Goal: Task Accomplishment & Management: Manage account settings

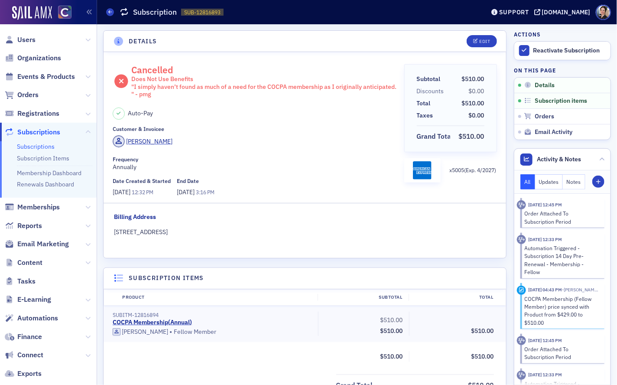
click at [230, 57] on div "Cancelled Does Not Use Benefits "I simply haven’t found as much of a need for t…" at bounding box center [305, 155] width 403 height 206
click at [37, 96] on span "Orders" at bounding box center [27, 95] width 21 height 10
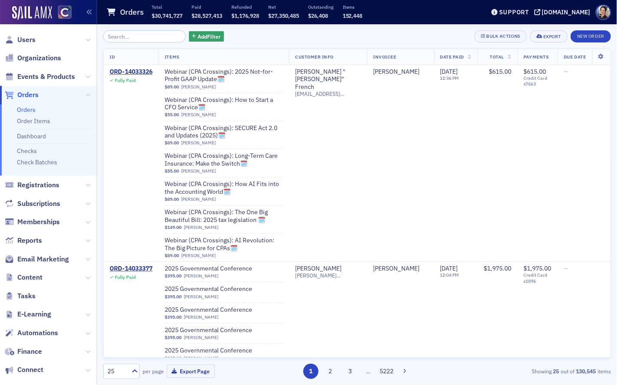
click at [139, 36] on input "search" at bounding box center [144, 36] width 83 height 12
click at [136, 35] on input "search" at bounding box center [144, 36] width 83 height 12
click at [29, 41] on span "Users" at bounding box center [26, 40] width 18 height 10
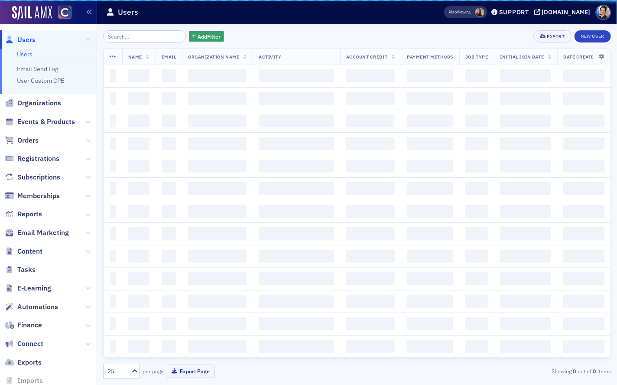
click at [138, 37] on input "search" at bounding box center [144, 36] width 83 height 12
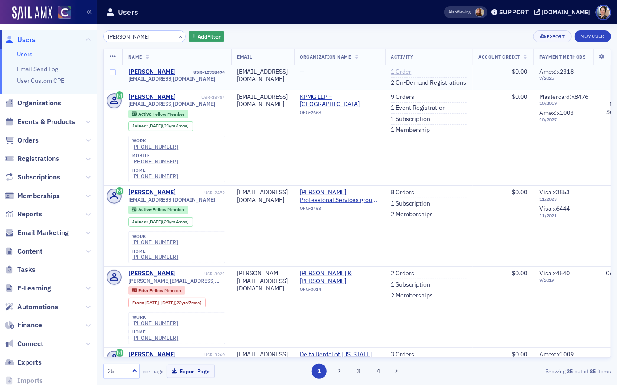
type input "Wendy Wing"
click at [412, 72] on link "1 Order" at bounding box center [402, 72] width 20 height 8
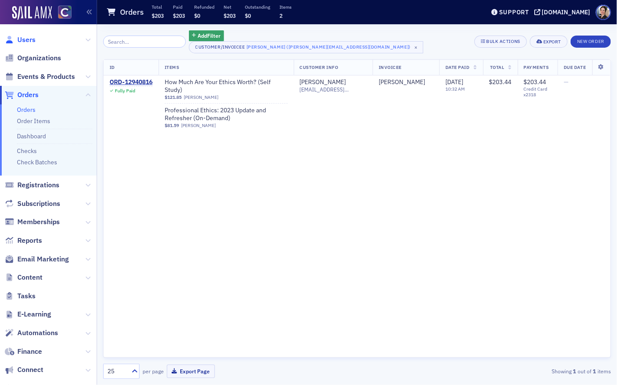
click at [31, 42] on span "Users" at bounding box center [26, 40] width 18 height 10
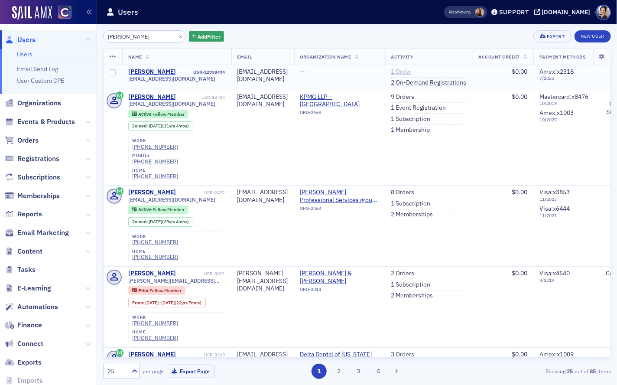
click at [412, 70] on link "1 Order" at bounding box center [402, 72] width 20 height 8
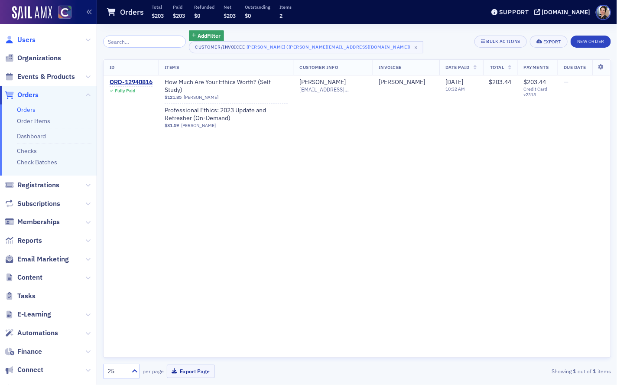
click at [29, 38] on span "Users" at bounding box center [26, 40] width 18 height 10
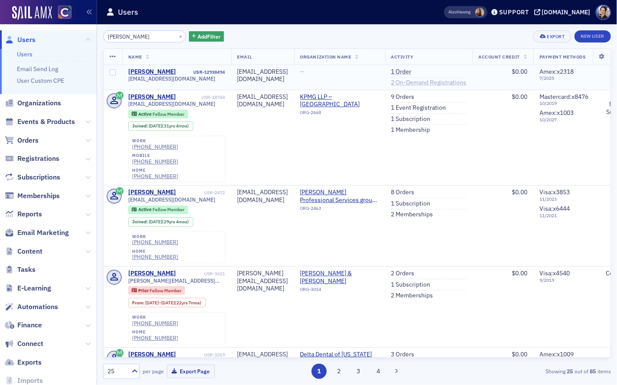
click at [448, 82] on link "2 On-Demand Registrations" at bounding box center [429, 83] width 75 height 8
drag, startPoint x: 143, startPoint y: 35, endPoint x: 98, endPoint y: 33, distance: 45.1
click at [100, 33] on div "Wendy Wing × Add Filter Export New User Name Email Organization Name Activity A…" at bounding box center [357, 204] width 520 height 361
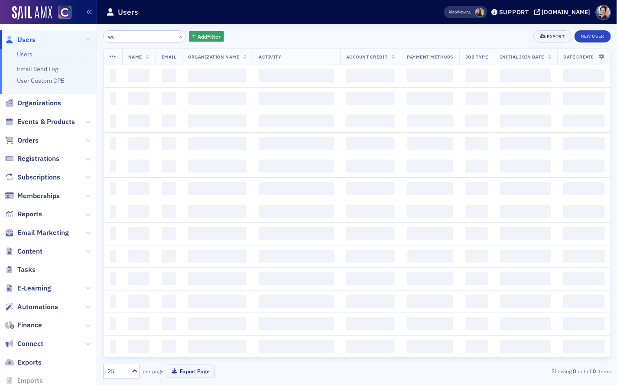
type input "w"
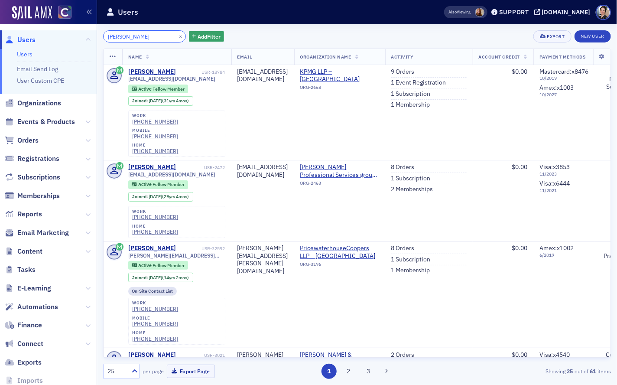
drag, startPoint x: 129, startPoint y: 37, endPoint x: 85, endPoint y: 33, distance: 44.8
click at [74, 34] on div "Users Users Email Send Log User Custom CPE Organizations Events & Products Orde…" at bounding box center [308, 192] width 617 height 385
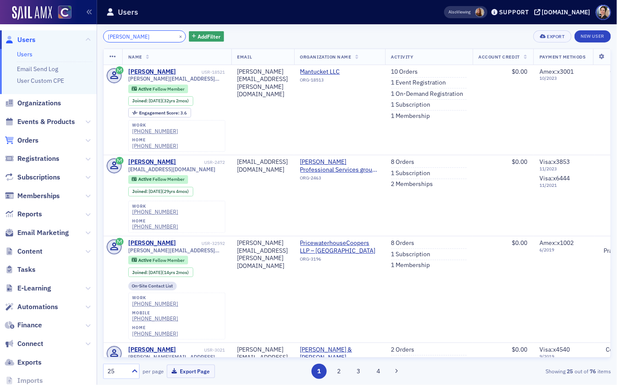
type input "wendy kane"
drag, startPoint x: 144, startPoint y: 36, endPoint x: 76, endPoint y: 28, distance: 68.1
click at [76, 28] on div "Users Users Email Send Log User Custom CPE Organizations Events & Products Orde…" at bounding box center [308, 192] width 617 height 385
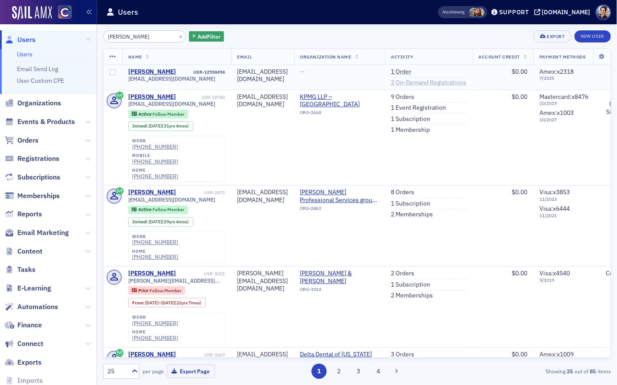
type input "Wendy Wing"
click at [455, 82] on link "2 On-Demand Registrations" at bounding box center [429, 83] width 75 height 8
click at [412, 69] on link "1 Order" at bounding box center [402, 72] width 20 height 8
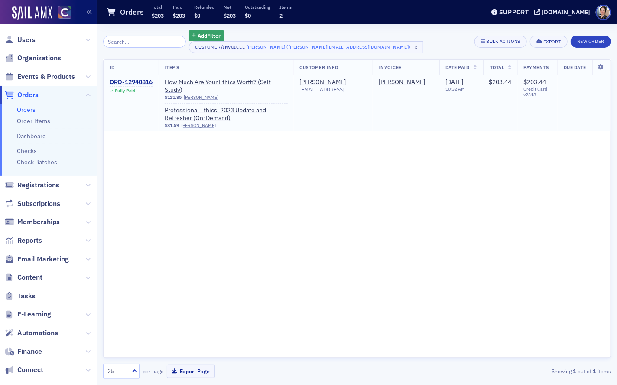
click at [138, 82] on div "ORD-12940816" at bounding box center [131, 82] width 43 height 8
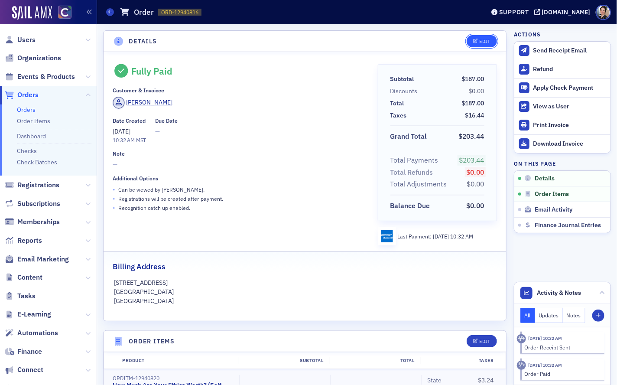
click at [487, 43] on div "Edit" at bounding box center [485, 41] width 11 height 5
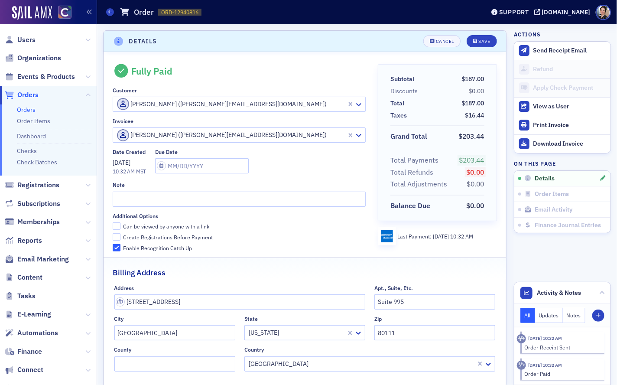
scroll to position [2, 0]
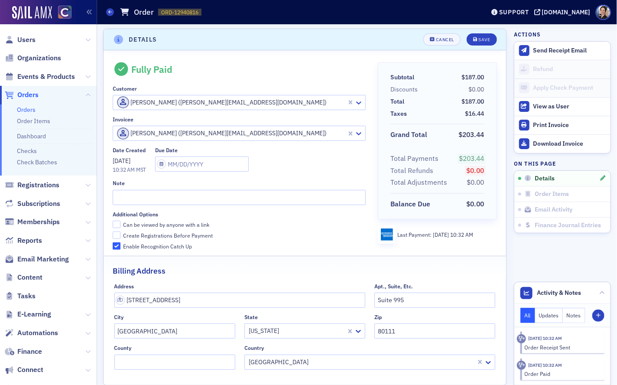
drag, startPoint x: 352, startPoint y: 102, endPoint x: 327, endPoint y: 102, distance: 25.1
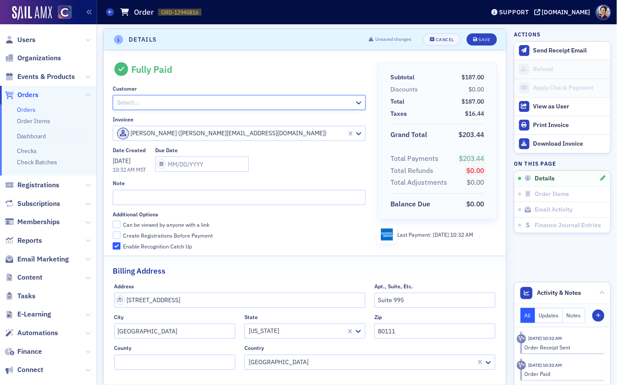
click at [151, 101] on div at bounding box center [235, 102] width 238 height 11
click at [145, 117] on div "Start typing to search…" at bounding box center [239, 121] width 253 height 16
drag, startPoint x: 155, startPoint y: 103, endPoint x: 184, endPoint y: 121, distance: 34.3
click at [155, 103] on div at bounding box center [235, 102] width 238 height 11
drag, startPoint x: 310, startPoint y: 180, endPoint x: 261, endPoint y: 153, distance: 55.7
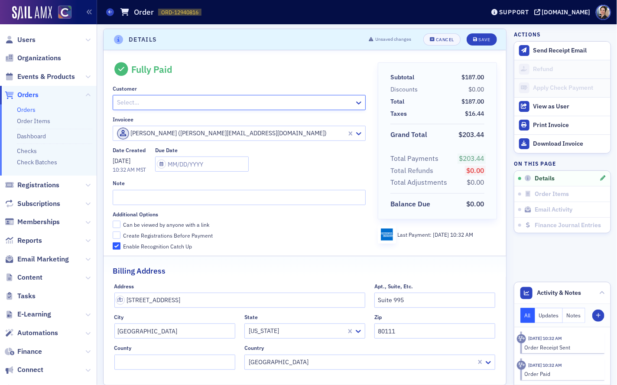
click at [310, 180] on div "Note" at bounding box center [239, 183] width 253 height 7
click at [139, 103] on div at bounding box center [235, 102] width 238 height 11
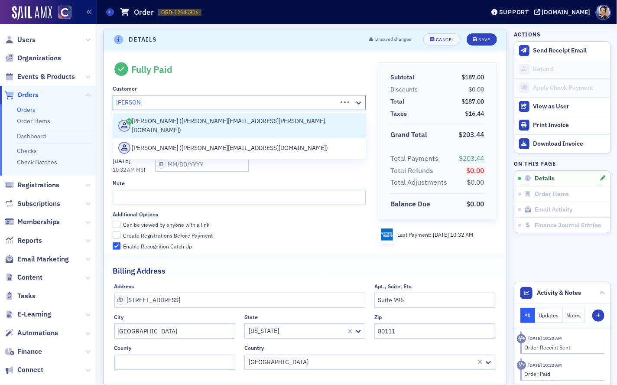
type input "kane.wing"
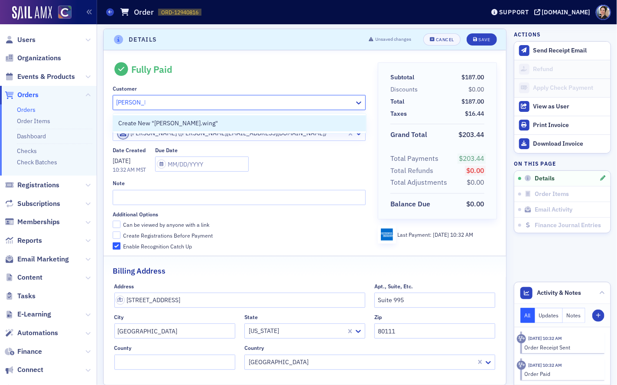
scroll to position [0, 0]
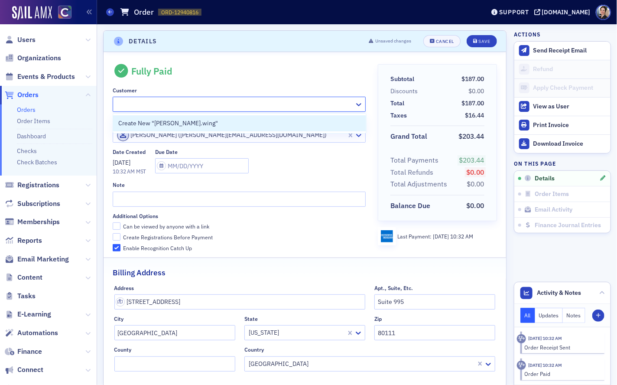
click at [147, 104] on div at bounding box center [235, 104] width 238 height 11
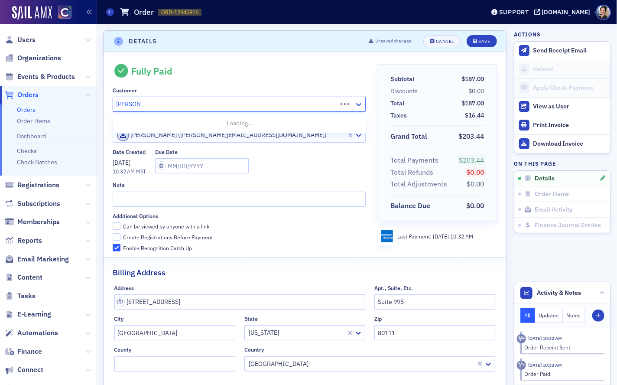
type input "kane.wendy"
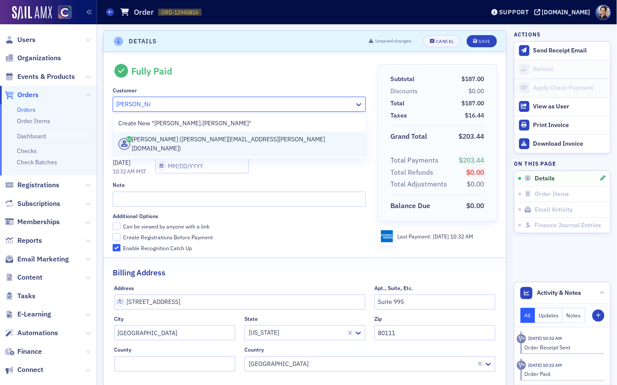
click at [186, 141] on div "Wendy Kane (kane.wendy@gmail.com)" at bounding box center [239, 144] width 243 height 18
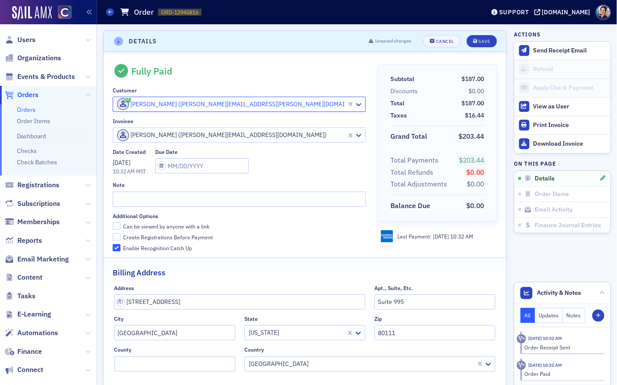
scroll to position [0, 0]
click at [222, 134] on div at bounding box center [231, 134] width 230 height 11
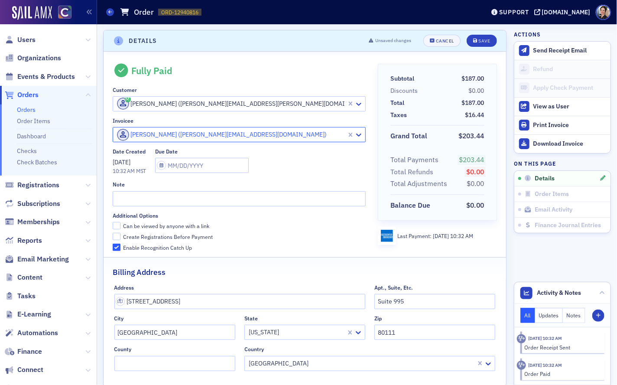
click at [310, 134] on div at bounding box center [231, 134] width 230 height 11
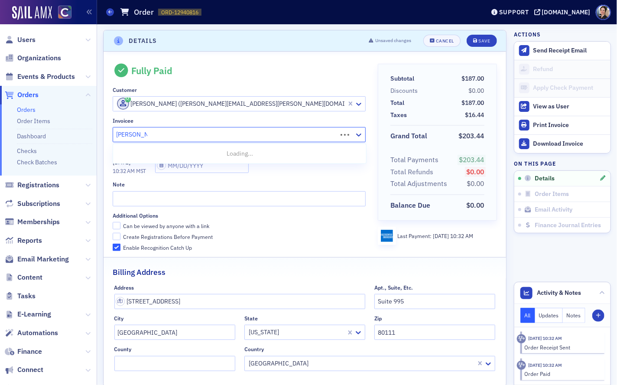
type input "kane.wendy"
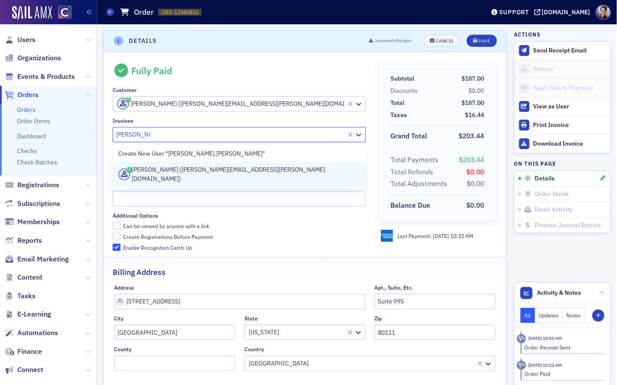
click at [179, 171] on div "Wendy Kane (kane.wendy@gmail.com)" at bounding box center [239, 174] width 243 height 18
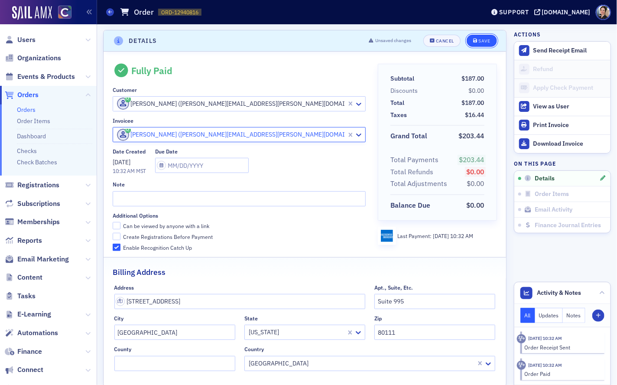
click at [487, 39] on div "Save" at bounding box center [485, 41] width 12 height 5
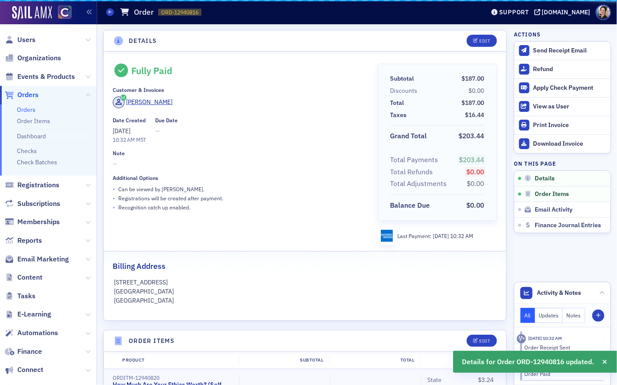
scroll to position [2, 0]
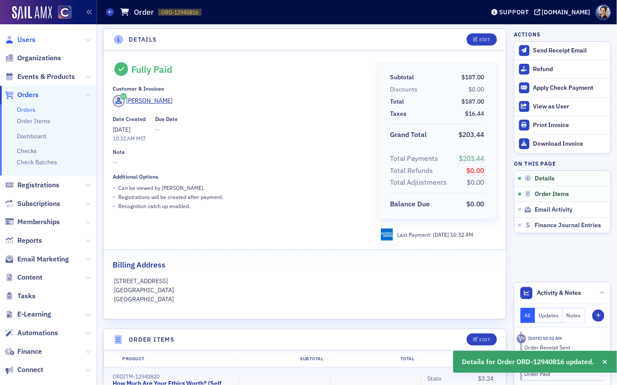
click at [27, 40] on span "Users" at bounding box center [26, 40] width 18 height 10
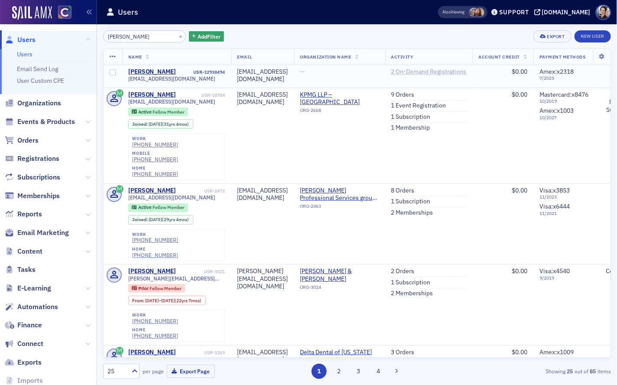
click at [465, 70] on link "2 On-Demand Registrations" at bounding box center [429, 72] width 75 height 8
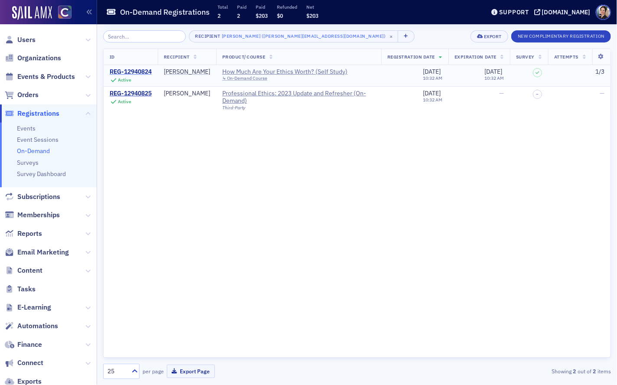
click at [141, 71] on div "REG-12940824" at bounding box center [131, 72] width 42 height 8
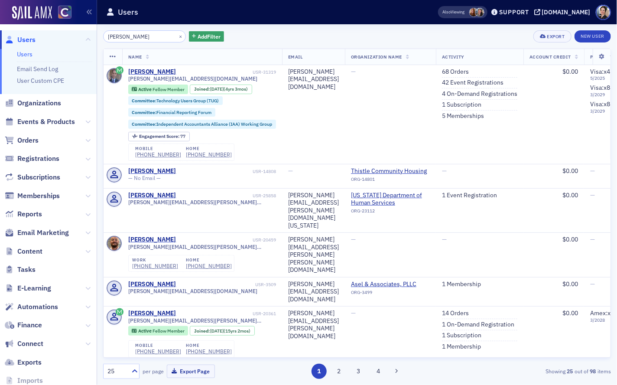
drag, startPoint x: 29, startPoint y: 40, endPoint x: 39, endPoint y: 38, distance: 9.8
click at [29, 39] on span "Users" at bounding box center [26, 40] width 18 height 10
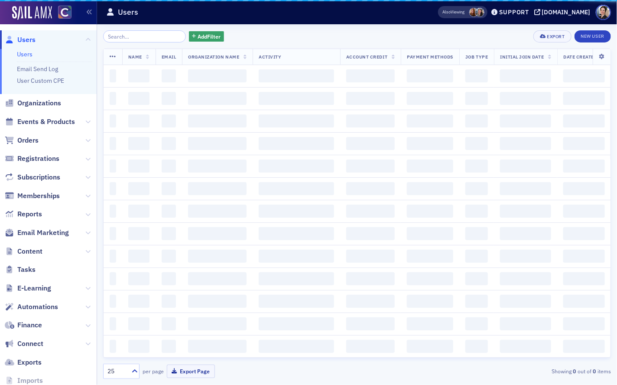
drag, startPoint x: 146, startPoint y: 37, endPoint x: 89, endPoint y: 31, distance: 57.1
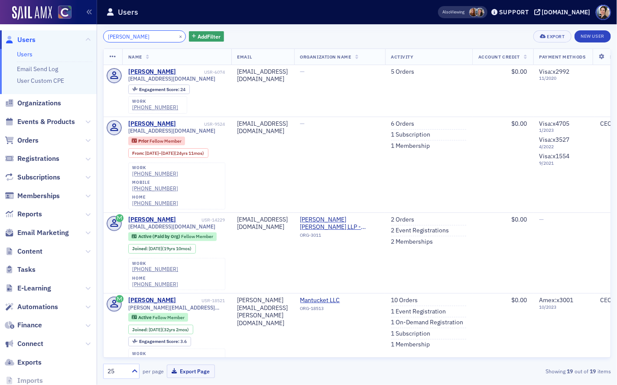
drag, startPoint x: 134, startPoint y: 36, endPoint x: 92, endPoint y: 34, distance: 41.7
click at [92, 34] on div "Users Users Email Send Log User Custom CPE Organizations Events & Products Orde…" at bounding box center [308, 192] width 617 height 385
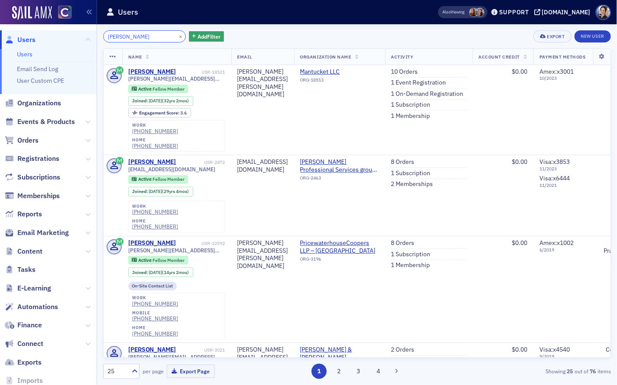
type input "[PERSON_NAME]"
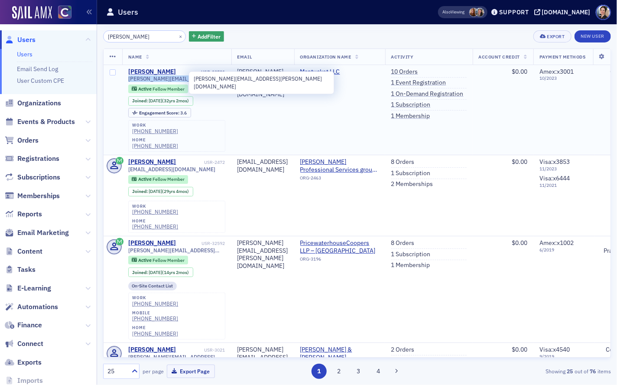
drag, startPoint x: 128, startPoint y: 80, endPoint x: 185, endPoint y: 78, distance: 57.3
click at [186, 78] on span "[PERSON_NAME][EMAIL_ADDRESS][PERSON_NAME][DOMAIN_NAME]" at bounding box center [176, 78] width 97 height 7
copy span "[PERSON_NAME][EMAIL_ADDRESS][PERSON_NAME][DOMAIN_NAME]"
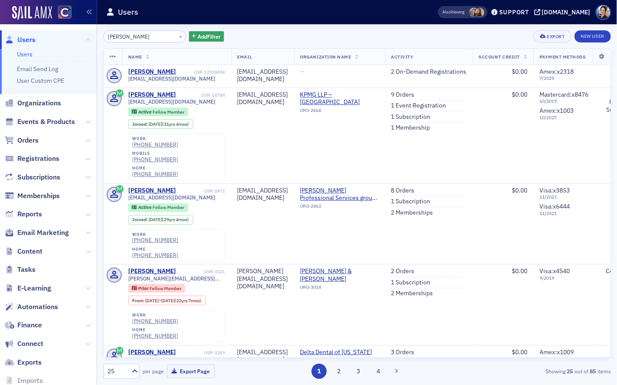
drag, startPoint x: 460, startPoint y: 72, endPoint x: 406, endPoint y: 62, distance: 54.2
click at [460, 72] on link "2 On-Demand Registrations" at bounding box center [429, 72] width 75 height 8
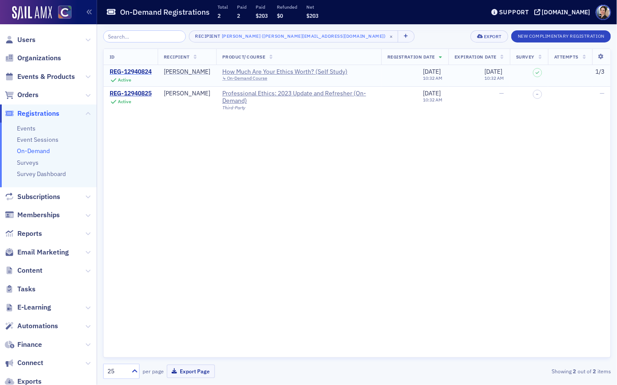
click at [126, 72] on div "REG-12940824" at bounding box center [131, 72] width 42 height 8
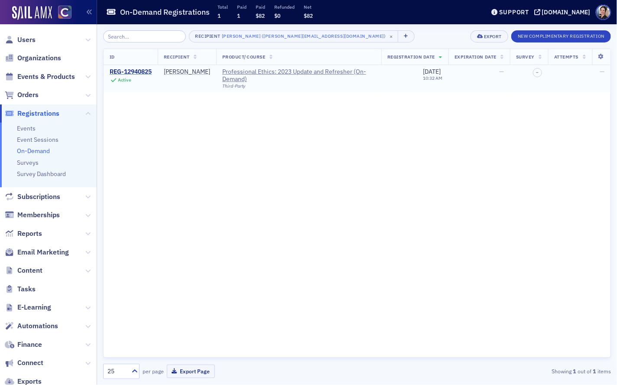
click at [135, 70] on div "REG-12940825" at bounding box center [131, 72] width 42 height 8
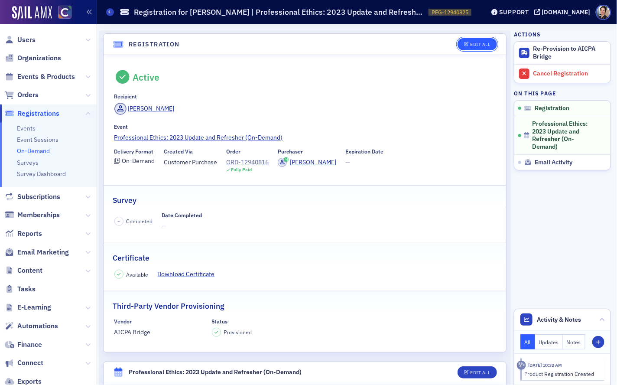
click at [480, 48] on button "Edit All" at bounding box center [477, 44] width 39 height 12
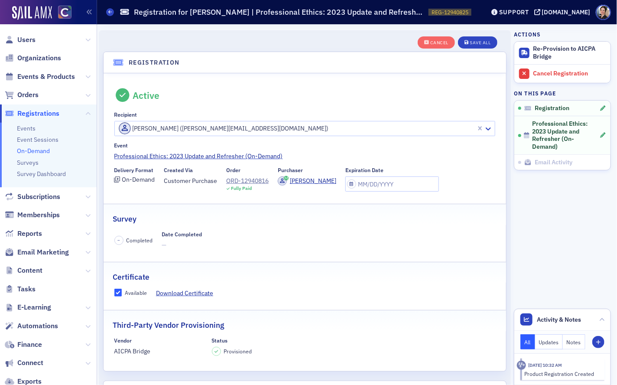
scroll to position [23, 0]
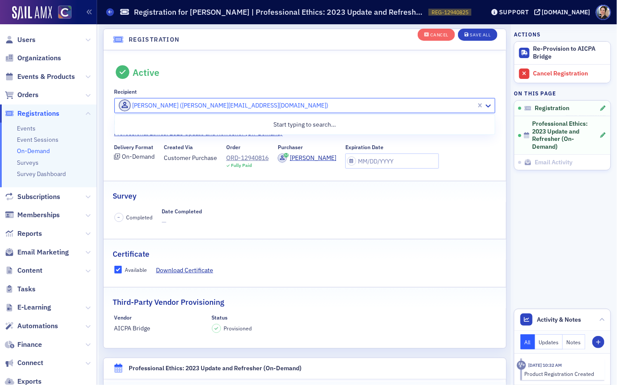
click at [248, 108] on div at bounding box center [297, 105] width 358 height 11
type input "w"
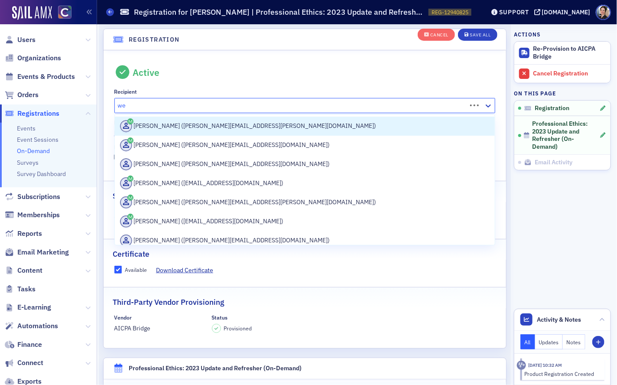
type input "w"
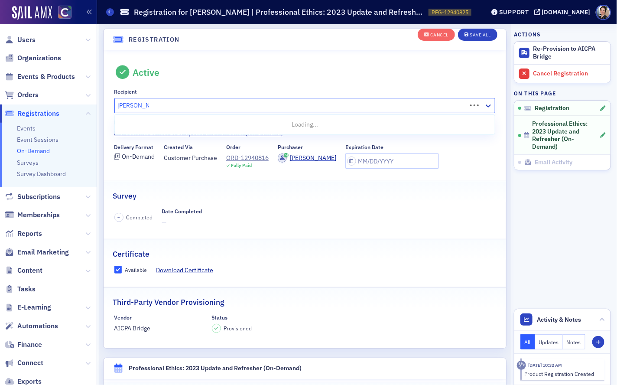
type input "[PERSON_NAME].[PERSON_NAME]"
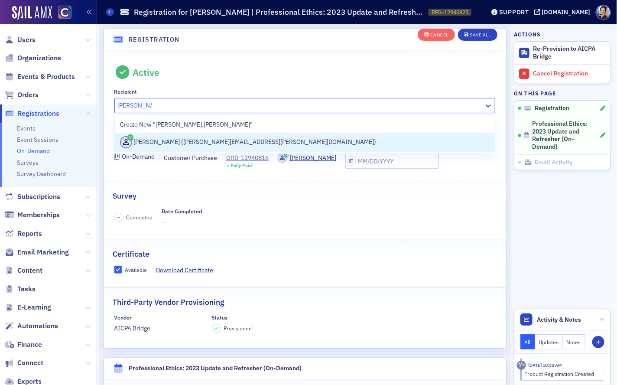
drag, startPoint x: 206, startPoint y: 144, endPoint x: 199, endPoint y: 142, distance: 7.7
click at [207, 144] on div "Wendy Kane (kane.wendy@gmail.com)" at bounding box center [305, 142] width 370 height 12
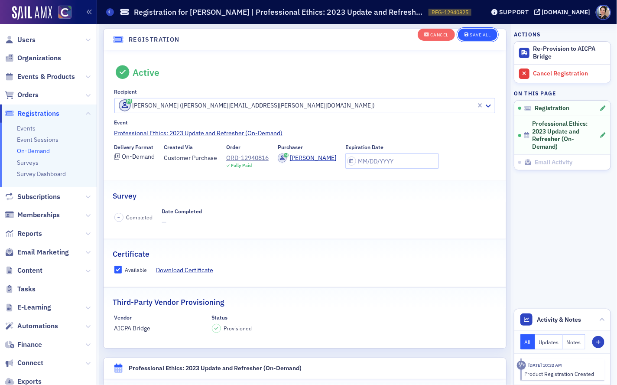
click at [481, 36] on div "Save All" at bounding box center [480, 35] width 21 height 5
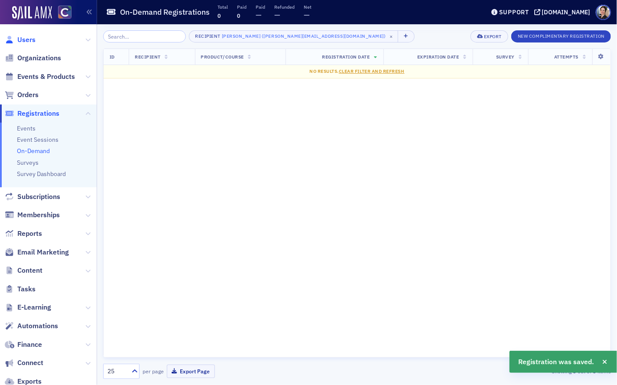
click at [27, 39] on span "Users" at bounding box center [26, 40] width 18 height 10
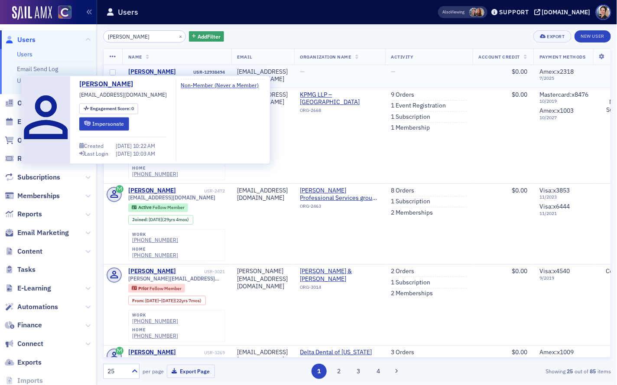
click at [146, 72] on div "[PERSON_NAME]" at bounding box center [152, 72] width 48 height 8
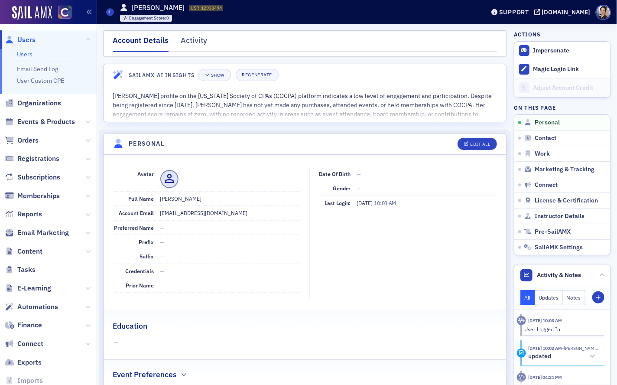
click at [26, 41] on span "Users" at bounding box center [26, 40] width 18 height 10
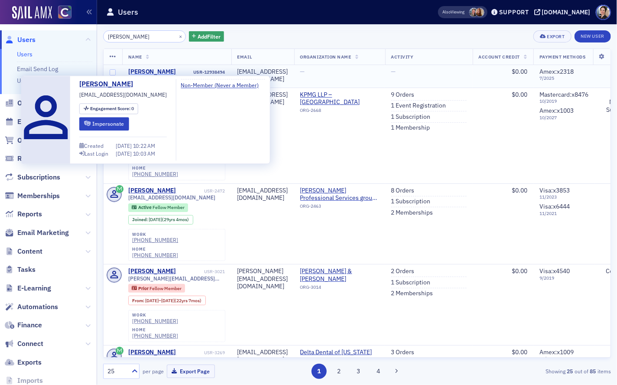
click at [143, 72] on div "Wendy Wing" at bounding box center [152, 72] width 48 height 8
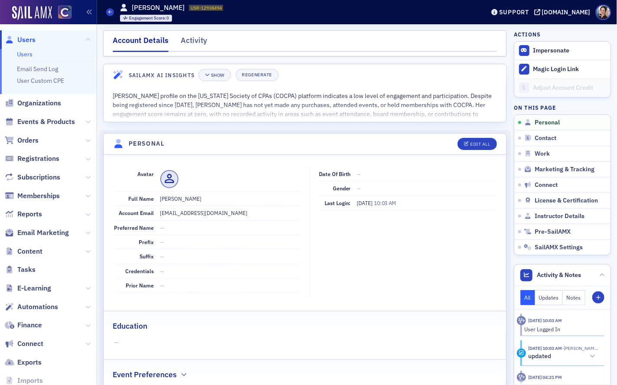
click at [21, 41] on span "Users" at bounding box center [26, 40] width 18 height 10
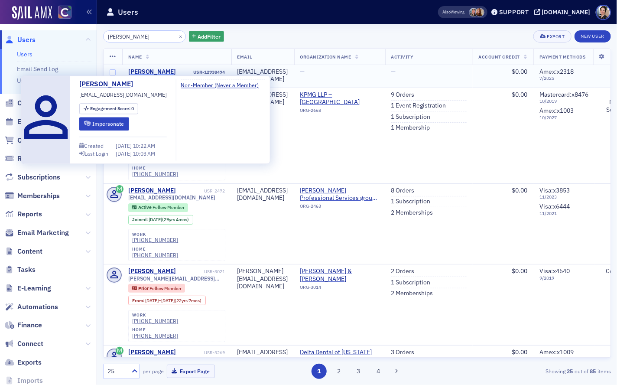
click at [157, 72] on div "Wendy Wing" at bounding box center [152, 72] width 48 height 8
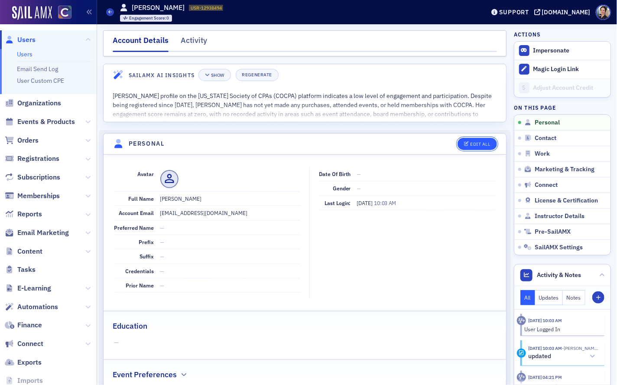
click at [484, 144] on div "Edit All" at bounding box center [480, 144] width 20 height 5
select select "US"
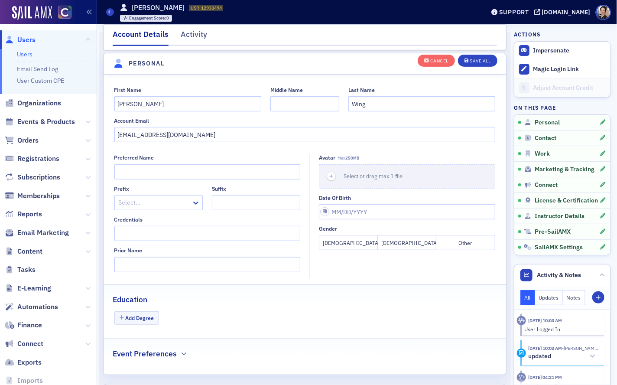
scroll to position [101, 0]
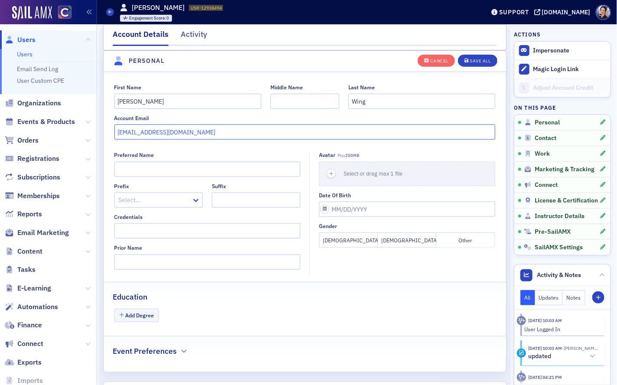
drag, startPoint x: 189, startPoint y: 133, endPoint x: 108, endPoint y: 126, distance: 80.9
click at [108, 126] on div "First Name Wendy Middle Name Last Name Wing Account Email wendyk@mantucket.com" at bounding box center [305, 112] width 403 height 56
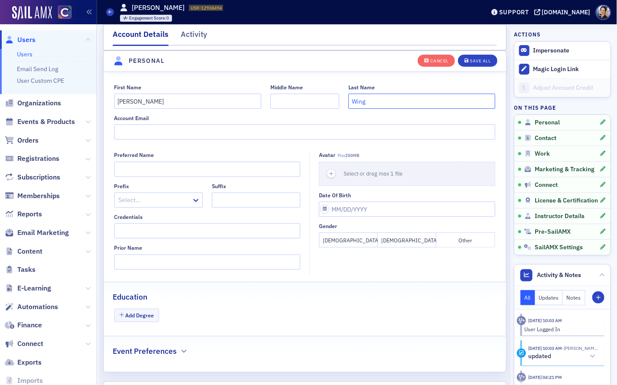
click at [388, 104] on input "Wing" at bounding box center [422, 101] width 147 height 15
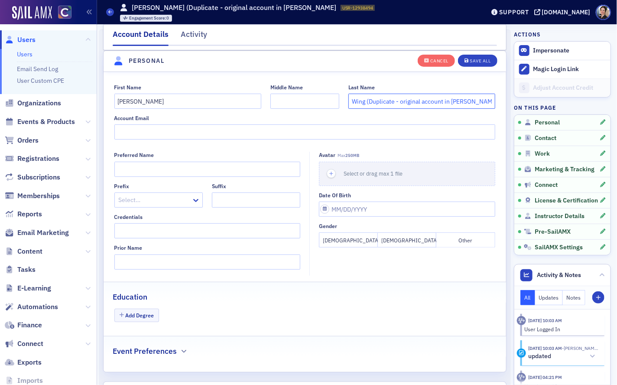
click at [489, 101] on input "Wing (Duplicate - original account in Wendy Kane" at bounding box center [422, 101] width 147 height 15
paste input "USR-18521"
type input "Wing (Duplicate - original account in Wendy Kane.USR-18521)"
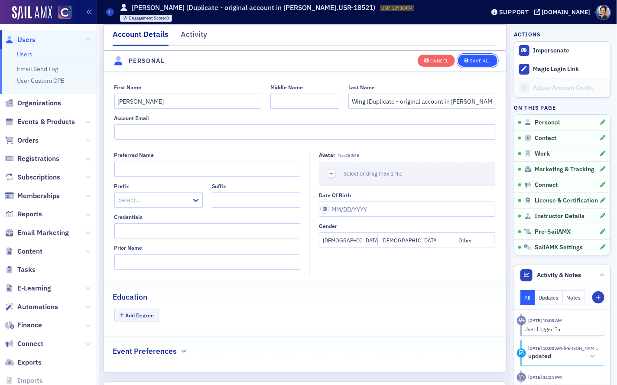
click at [484, 61] on div "Save All" at bounding box center [480, 61] width 21 height 5
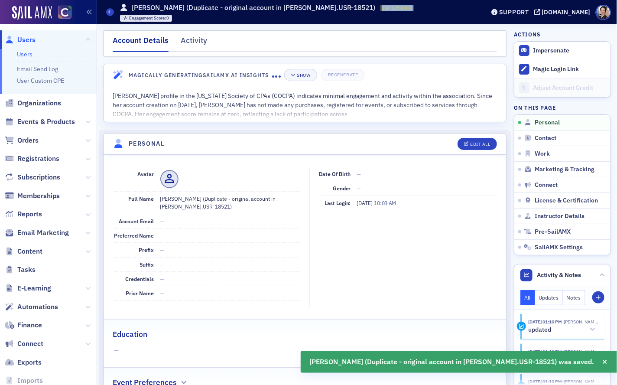
drag, startPoint x: 353, startPoint y: 9, endPoint x: 388, endPoint y: 10, distance: 35.1
click at [388, 10] on div "Users Wendy Wing (Duplicate - original account in Wendy Kane.USR-18521) USR-129…" at bounding box center [289, 12] width 366 height 25
copy span "USR-12938494"
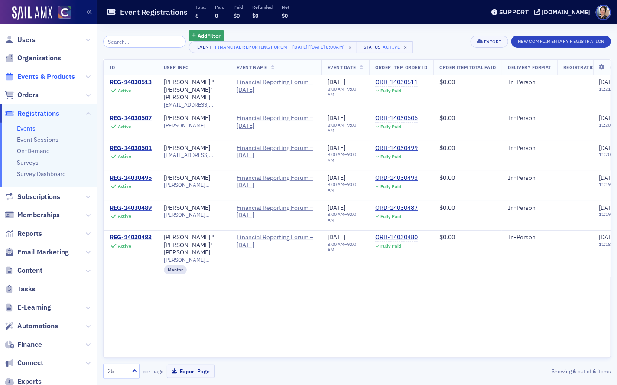
click at [49, 75] on span "Events & Products" at bounding box center [46, 77] width 58 height 10
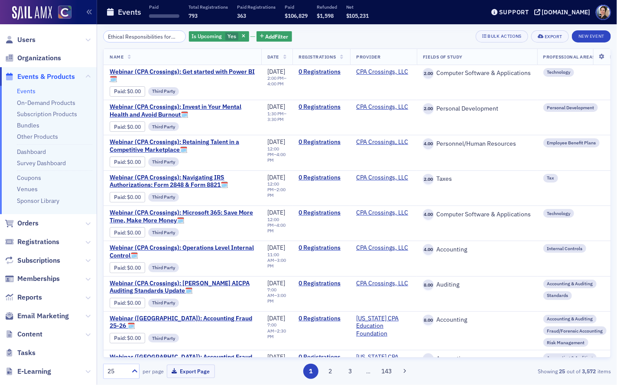
scroll to position [0, 69]
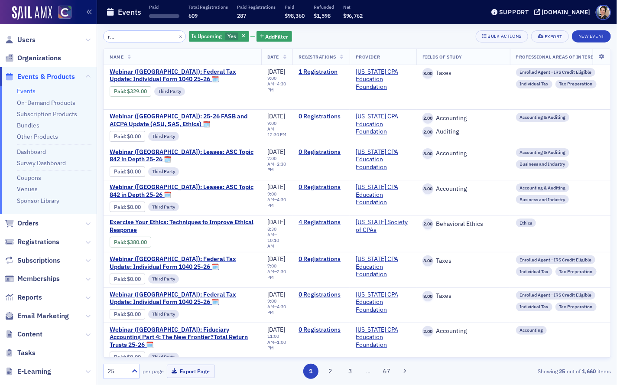
click at [158, 39] on input "Ethical Responsibilities for CPAs: Ethics 25-26 – 4 CPE" at bounding box center [144, 36] width 83 height 12
drag, startPoint x: 150, startPoint y: 37, endPoint x: 187, endPoint y: 39, distance: 36.9
click at [187, 39] on div "Ethical Responsibilities for CPAs: Ethics 25-26 – 4 CPE × Is Upcoming Yes Add F…" at bounding box center [197, 36] width 189 height 12
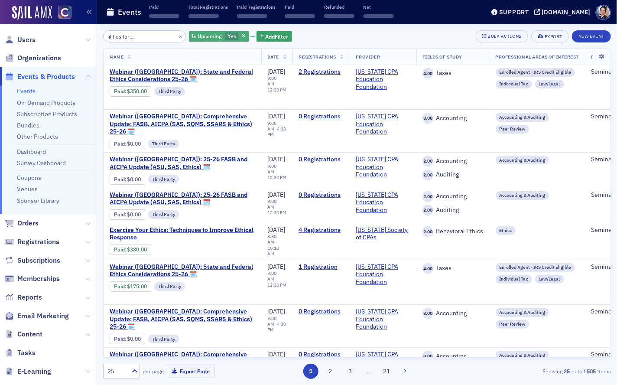
scroll to position [0, 49]
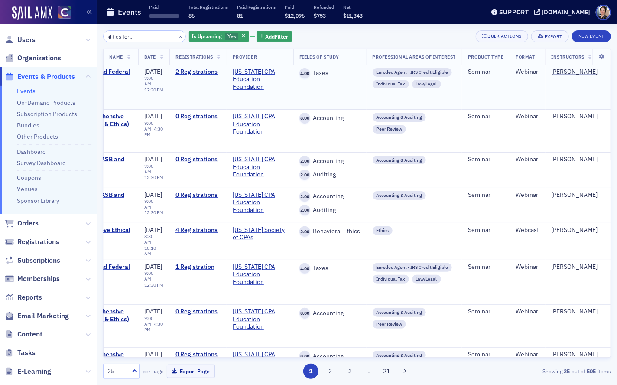
scroll to position [0, 148]
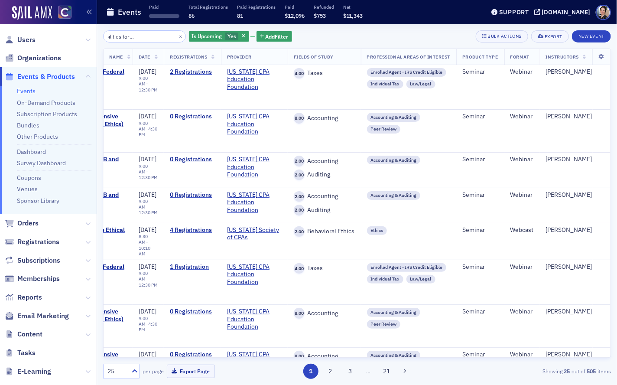
type input "Ethical Responsibilities for CPAs: Ethics 25-26"
drag, startPoint x: 175, startPoint y: 35, endPoint x: 166, endPoint y: 37, distance: 9.7
click at [177, 35] on button "×" at bounding box center [181, 36] width 8 height 8
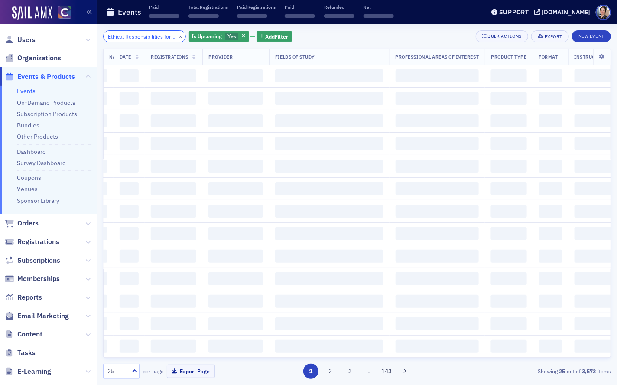
scroll to position [0, 64]
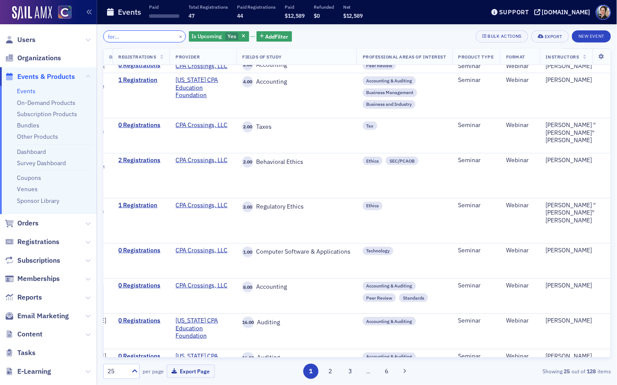
scroll to position [316, 0]
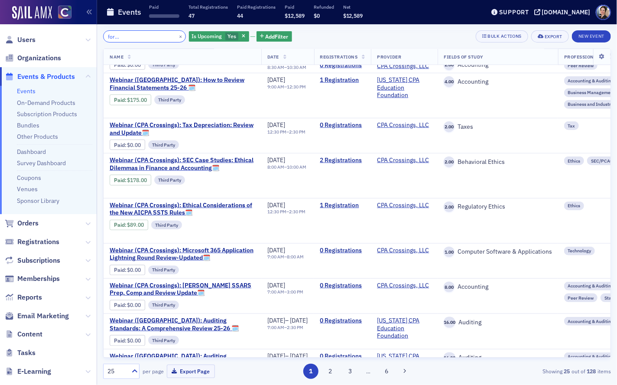
type input "Ethical Responsibilities for CPAs: Regulatory Review"
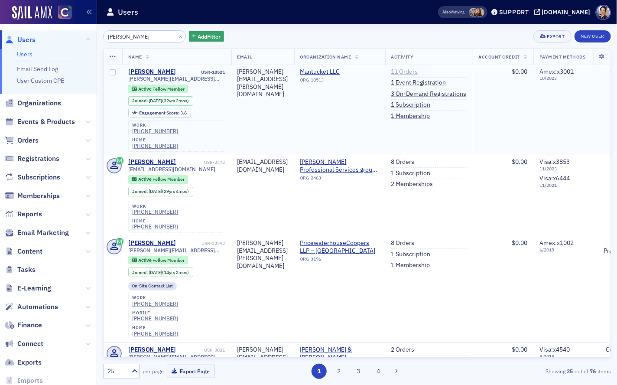
click at [418, 72] on link "11 Orders" at bounding box center [405, 72] width 27 height 8
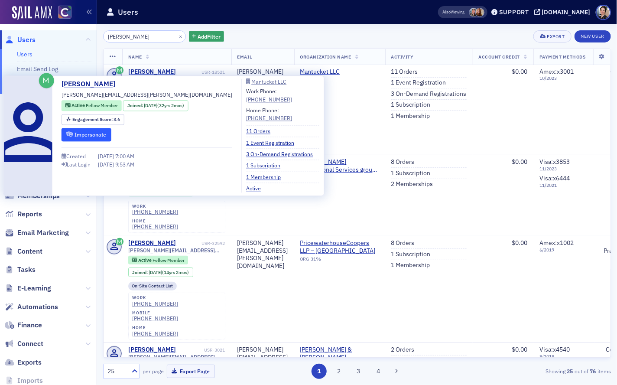
click at [91, 135] on button "Impersonate" at bounding box center [86, 134] width 49 height 13
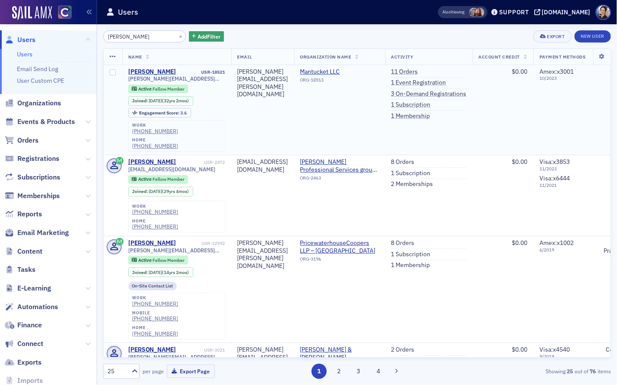
click at [265, 105] on td "[PERSON_NAME][EMAIL_ADDRESS][PERSON_NAME][DOMAIN_NAME]" at bounding box center [263, 110] width 63 height 90
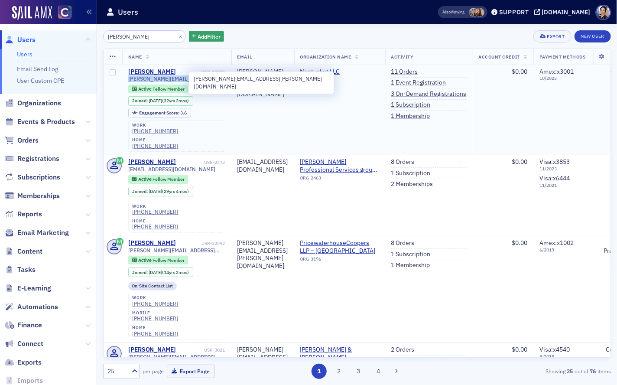
drag, startPoint x: 127, startPoint y: 78, endPoint x: 181, endPoint y: 79, distance: 54.6
click at [187, 79] on td "Wendy Kane USR-18521 kane.wendy@gmail.com Active Fellow Member Joined : 7/1/199…" at bounding box center [176, 110] width 109 height 90
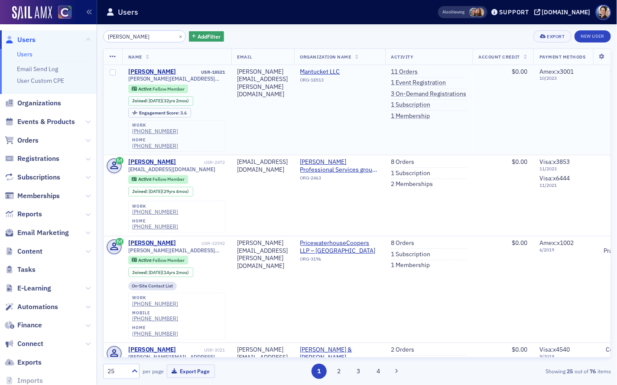
drag, startPoint x: 258, startPoint y: 103, endPoint x: 246, endPoint y: 90, distance: 17.5
click at [256, 101] on td "kane.wendy@gmail.com" at bounding box center [263, 110] width 63 height 90
drag, startPoint x: 205, startPoint y: 73, endPoint x: 227, endPoint y: 72, distance: 22.1
click at [232, 72] on td "Wendy Kane USR-18521 kane.wendy@gmail.com Active Fellow Member Joined : 7/1/199…" at bounding box center [176, 110] width 109 height 90
copy div "USR-18521"
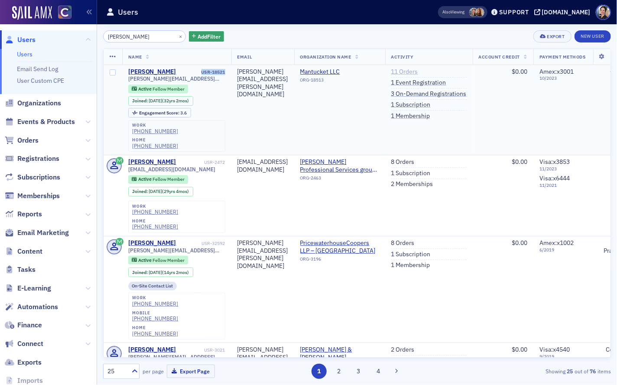
scroll to position [0, 0]
click at [418, 71] on link "11 Orders" at bounding box center [404, 72] width 27 height 8
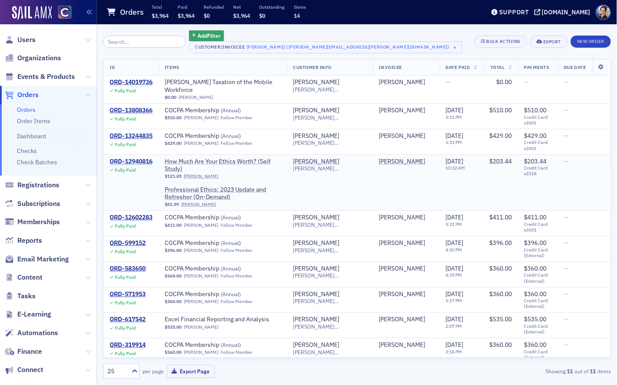
click at [129, 158] on div "ORD-12940816" at bounding box center [131, 162] width 43 height 8
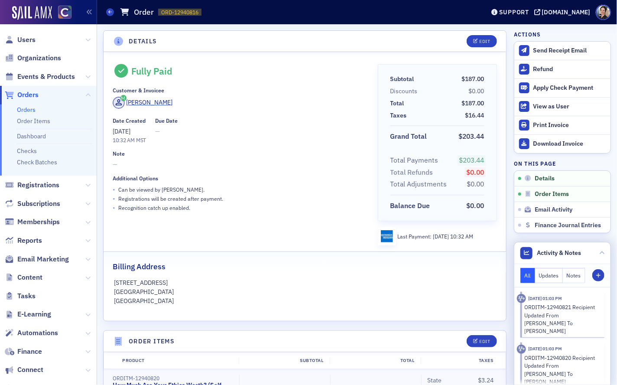
click at [572, 277] on button "Notes" at bounding box center [574, 275] width 23 height 15
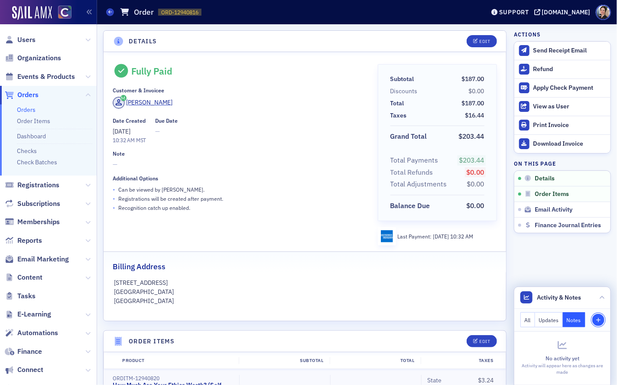
click at [602, 317] on button "Note" at bounding box center [599, 320] width 12 height 12
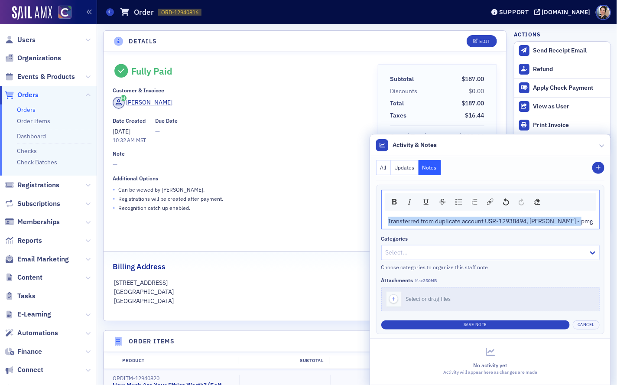
drag, startPoint x: 399, startPoint y: 222, endPoint x: 627, endPoint y: 226, distance: 228.1
click at [617, 226] on html "Users Organizations Events & Products Orders Orders Order Items Dashboard Check…" at bounding box center [308, 192] width 617 height 385
copy span "Transferred from duplicate account USR-12938494, Wendy Wing - pmg"
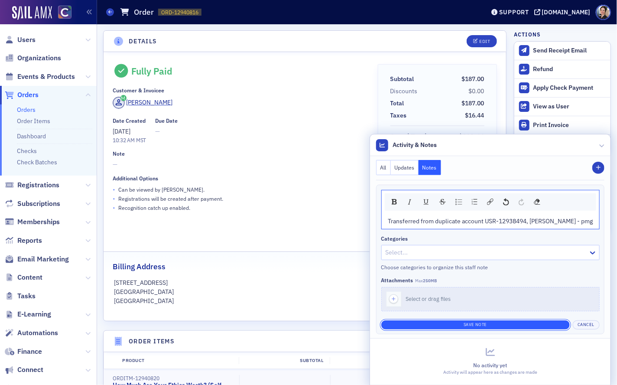
click at [464, 324] on button "Save Note" at bounding box center [476, 324] width 189 height 9
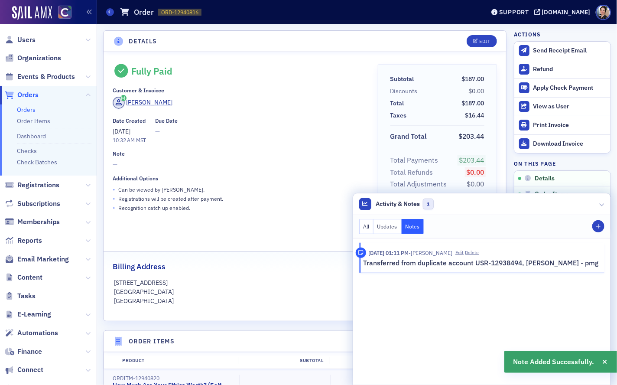
drag, startPoint x: 209, startPoint y: 117, endPoint x: 213, endPoint y: 136, distance: 19.1
click at [209, 117] on div "Date Created 12/29/2023 10:32 AM MST Due Date —" at bounding box center [239, 130] width 253 height 27
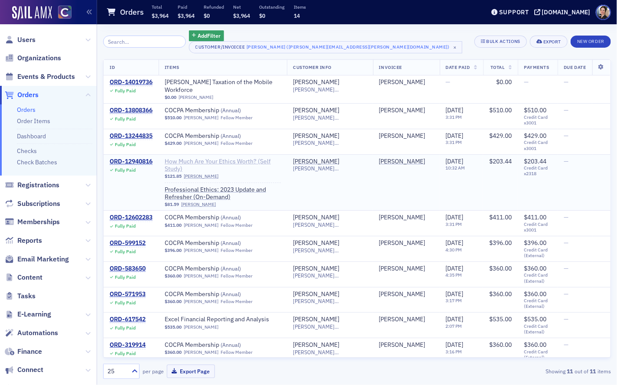
click at [209, 158] on span "How Much Are Your Ethics Worth? (Self Study)" at bounding box center [223, 165] width 116 height 15
click at [135, 158] on div "ORD-12940816" at bounding box center [131, 162] width 43 height 8
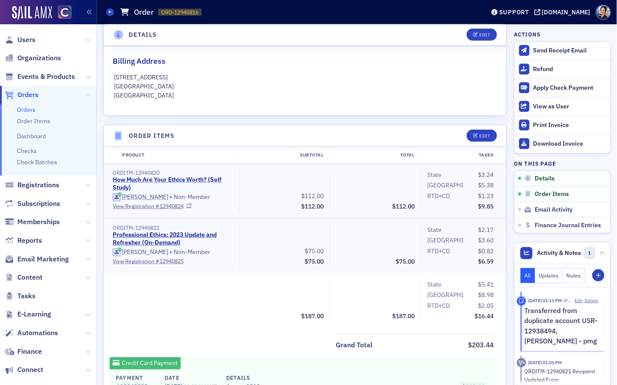
scroll to position [220, 0]
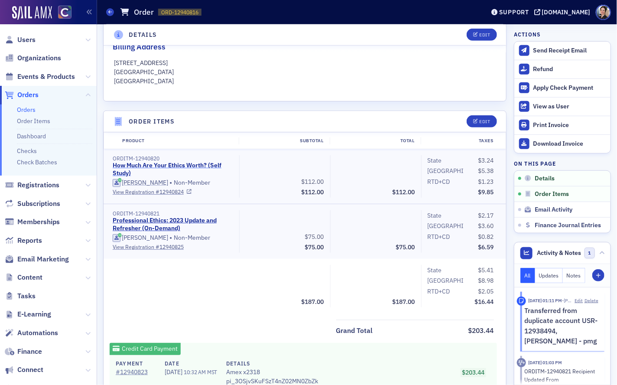
click at [191, 166] on link "How Much Are Your Ethics Worth? (Self Study)" at bounding box center [172, 169] width 118 height 15
click at [142, 217] on link "Professional Ethics: 2023 Update and Refresher (On-Demand)" at bounding box center [172, 224] width 118 height 15
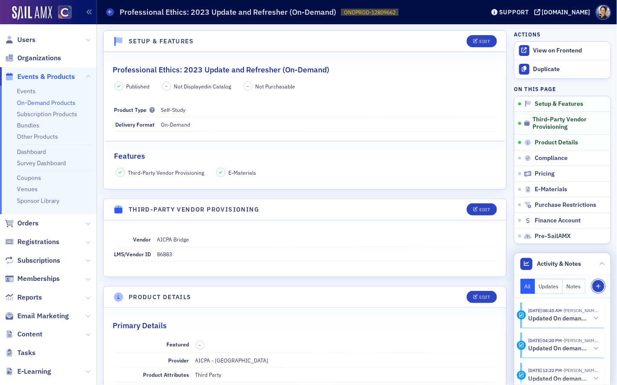
click at [602, 287] on span "Note" at bounding box center [599, 286] width 8 height 5
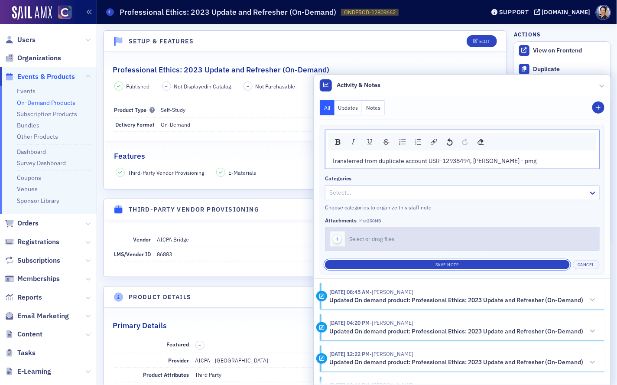
click at [446, 266] on button "Save Note" at bounding box center [447, 264] width 245 height 9
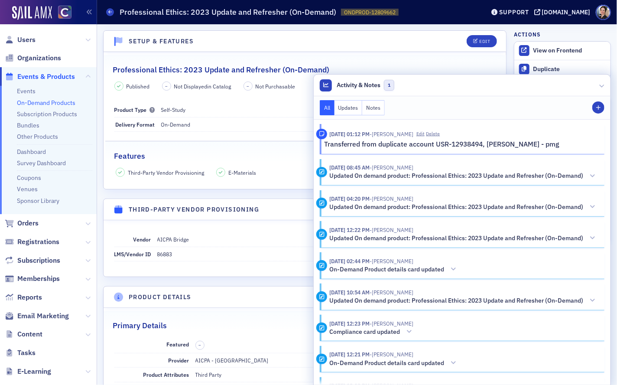
click at [481, 61] on div "Professional Ethics: 2023 Update and Refresher (On-Demand)" at bounding box center [305, 65] width 385 height 20
click at [29, 40] on span "Users" at bounding box center [26, 40] width 18 height 10
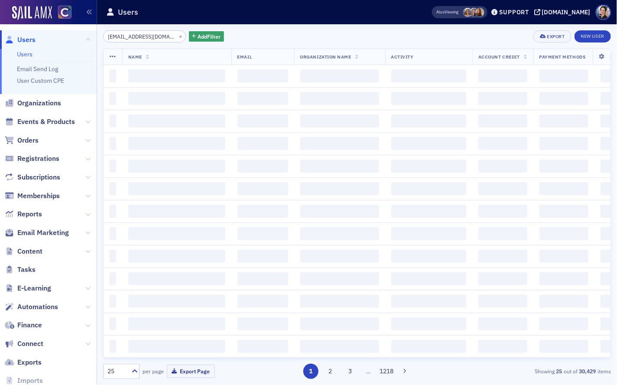
scroll to position [0, 12]
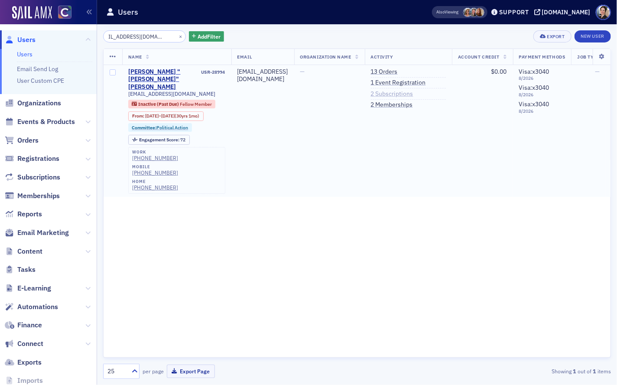
scroll to position [0, 2]
type input "[EMAIL_ADDRESS][DOMAIN_NAME]"
drag, startPoint x: 424, startPoint y: 70, endPoint x: 319, endPoint y: 85, distance: 106.5
click at [396, 70] on link "13 Orders" at bounding box center [382, 72] width 27 height 8
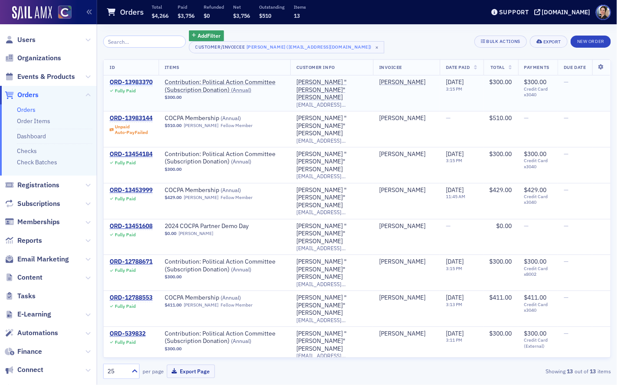
click at [139, 82] on div "ORD-13983370" at bounding box center [131, 82] width 43 height 8
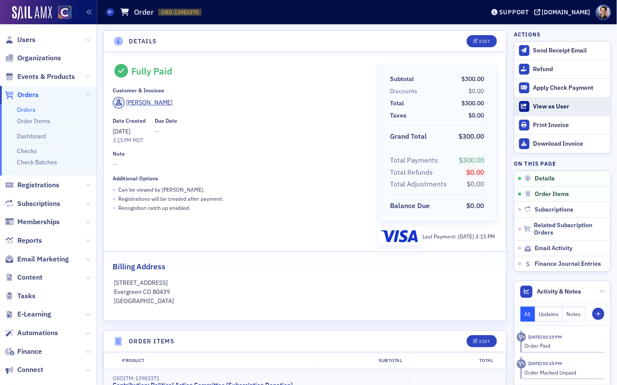
drag, startPoint x: 545, startPoint y: 70, endPoint x: 548, endPoint y: 106, distance: 36.1
click at [545, 70] on div "Refund" at bounding box center [570, 69] width 73 height 8
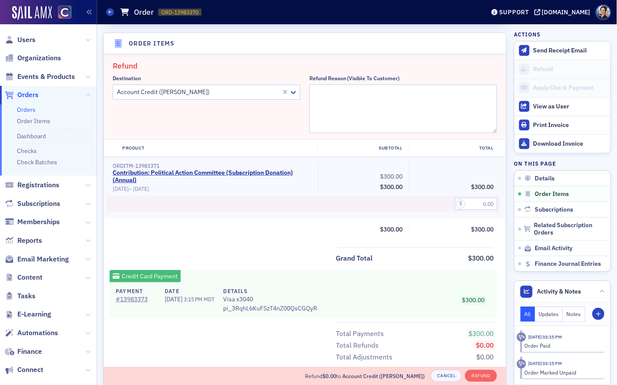
scroll to position [301, 0]
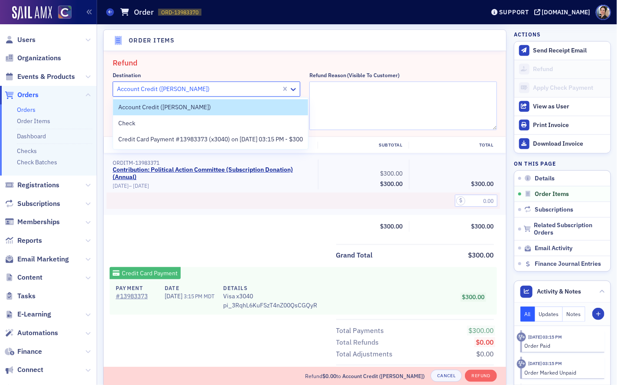
click at [202, 87] on div at bounding box center [198, 89] width 164 height 11
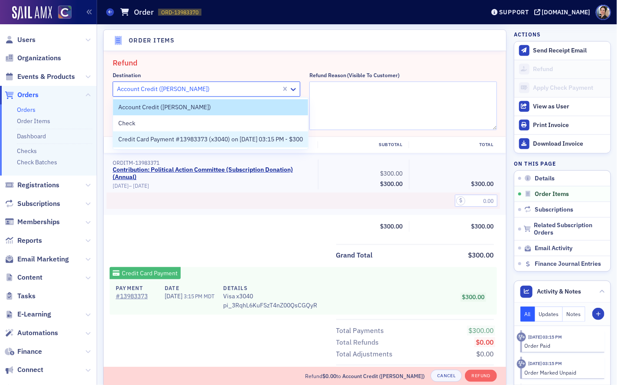
drag, startPoint x: 160, startPoint y: 140, endPoint x: 271, endPoint y: 120, distance: 113.4
click at [160, 140] on span "Credit Card Payment #13983373 (x3040) on 7/30/2025 03:15 PM - $300" at bounding box center [210, 139] width 185 height 9
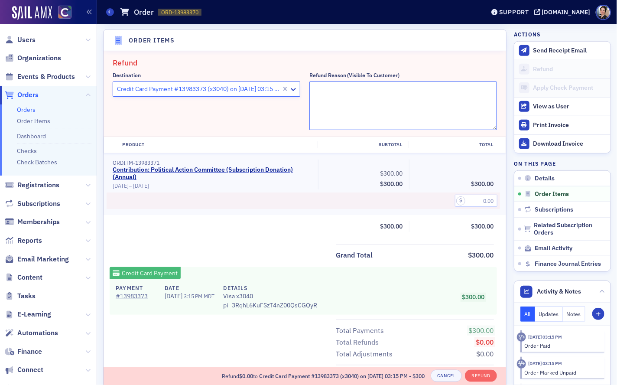
click at [342, 93] on textarea "Refund Reason (Visible to Customer)" at bounding box center [404, 106] width 188 height 49
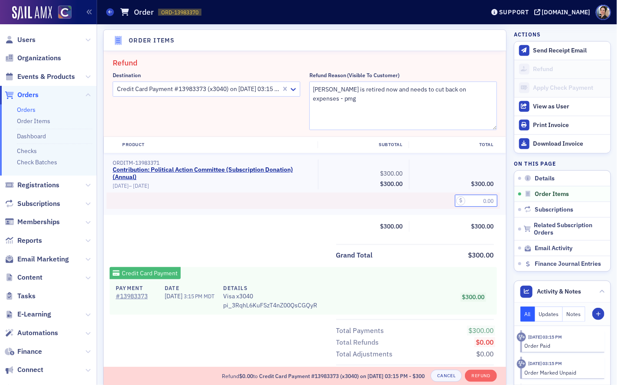
click at [481, 202] on input "text" at bounding box center [476, 201] width 42 height 12
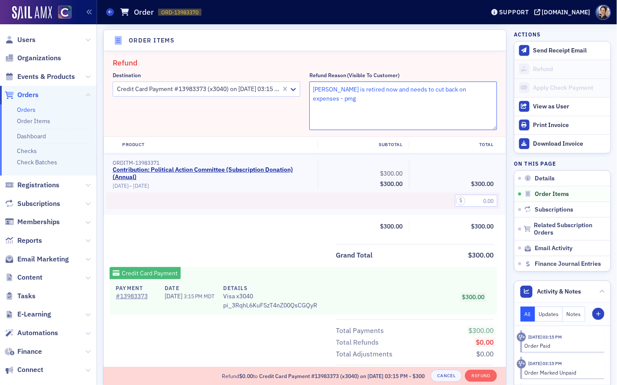
click at [315, 89] on textarea "Sandy is retired now and needs to cut back on expenses - pmg" at bounding box center [404, 106] width 188 height 49
type textarea "Refunding and cancelling subscription to PAC - [PERSON_NAME] is retired now and…"
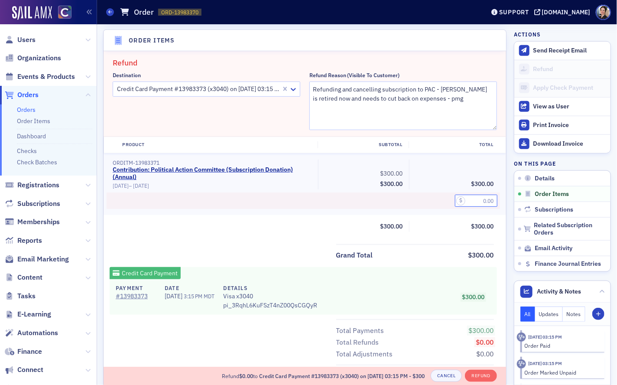
drag, startPoint x: 479, startPoint y: 199, endPoint x: 484, endPoint y: 198, distance: 4.9
click at [480, 199] on input "text" at bounding box center [476, 201] width 42 height 12
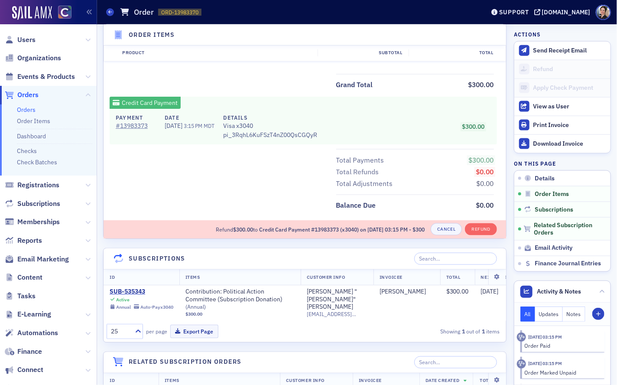
scroll to position [473, 0]
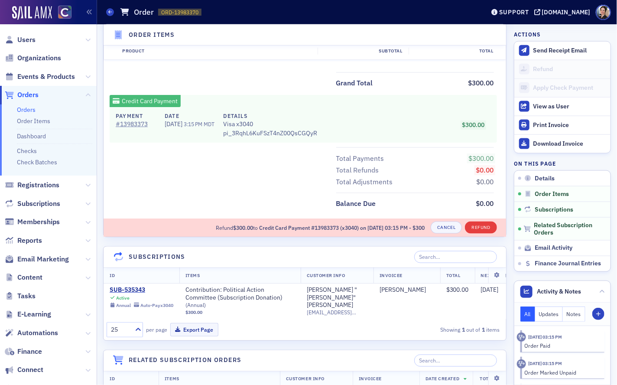
type input "300.00"
click at [480, 223] on button "Refund" at bounding box center [481, 228] width 32 height 12
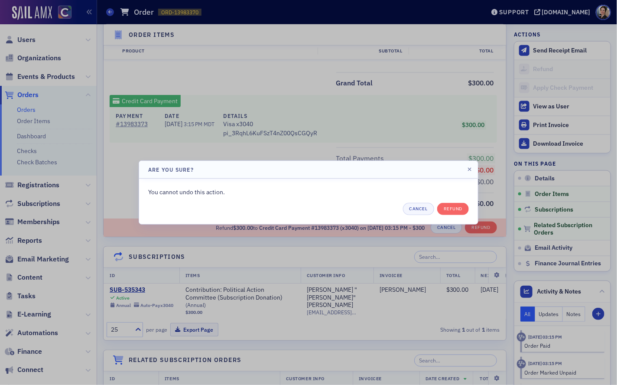
click at [296, 91] on div at bounding box center [308, 192] width 617 height 385
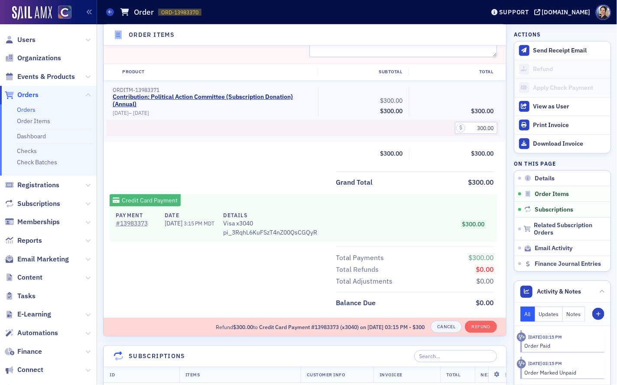
scroll to position [399, 0]
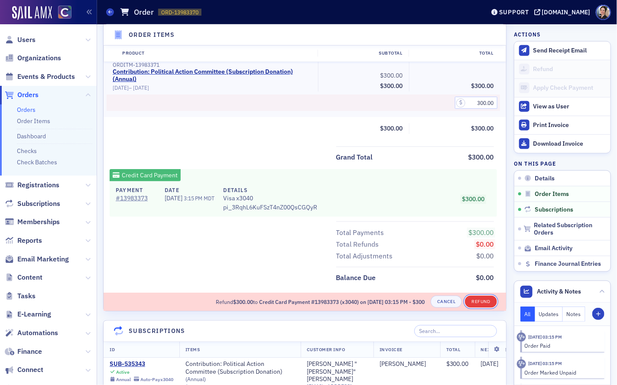
click at [481, 298] on button "Refund" at bounding box center [481, 302] width 32 height 12
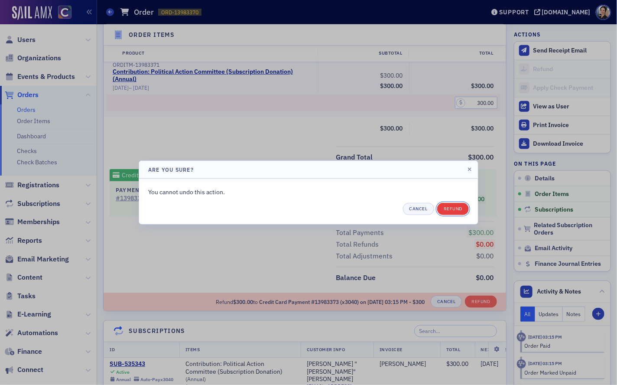
click at [457, 209] on button "Refund" at bounding box center [453, 209] width 32 height 12
